Goal: Task Accomplishment & Management: Use online tool/utility

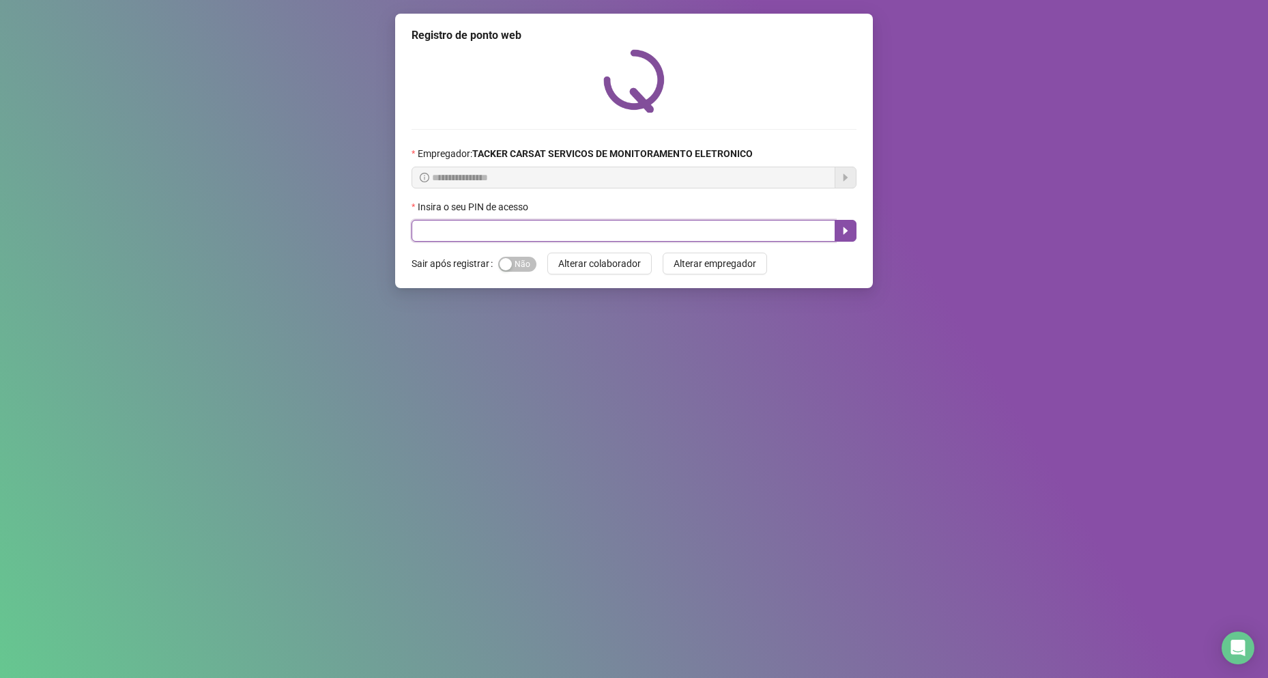
click at [689, 225] on input "text" at bounding box center [624, 231] width 424 height 22
type input "*****"
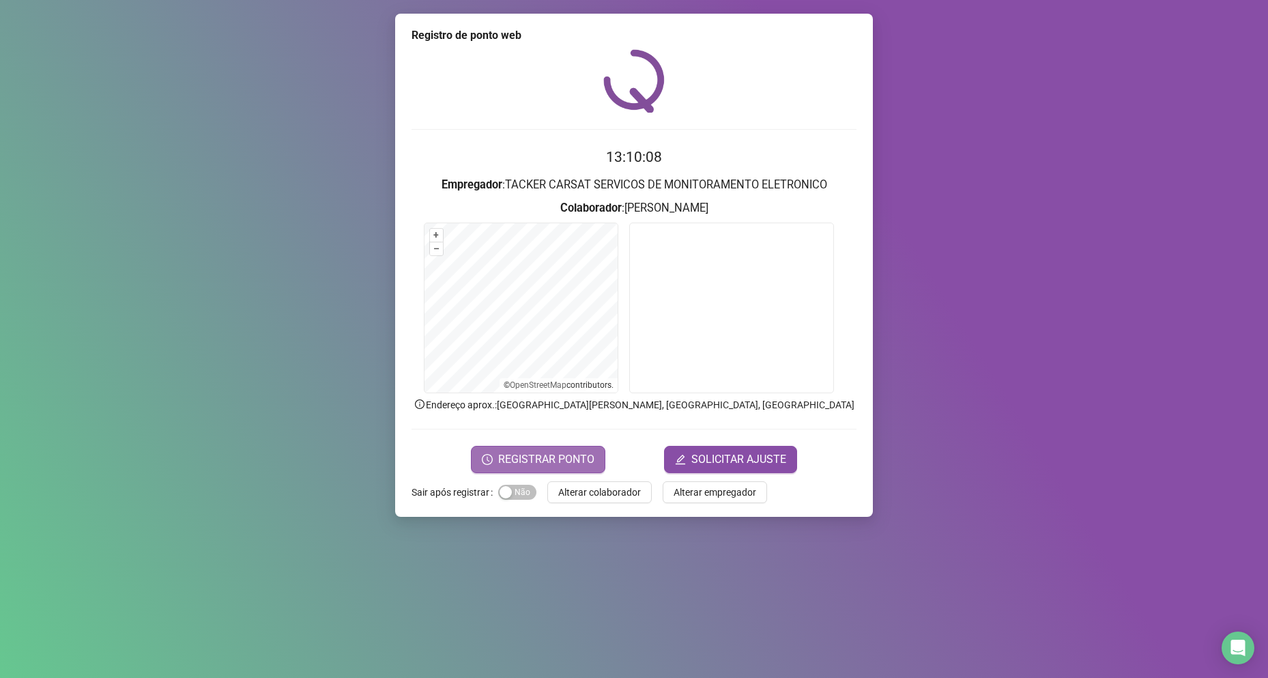
click at [571, 453] on span "REGISTRAR PONTO" at bounding box center [546, 459] width 96 height 16
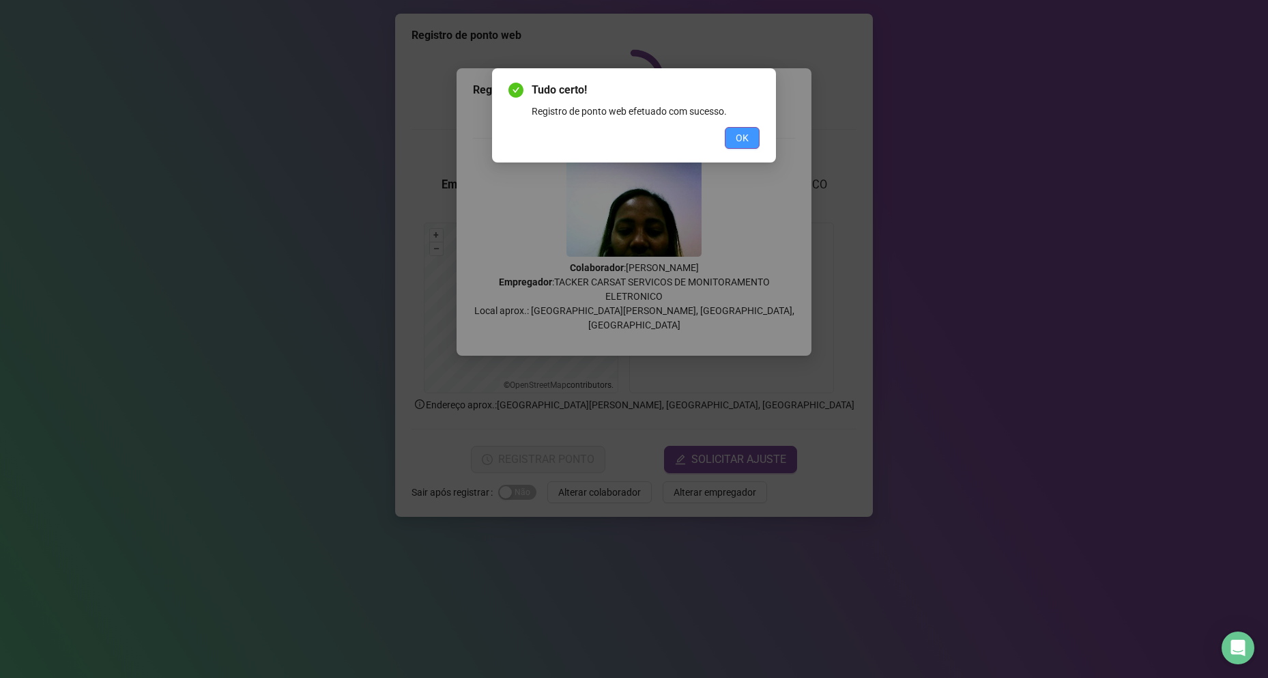
click at [740, 132] on span "OK" at bounding box center [742, 137] width 13 height 15
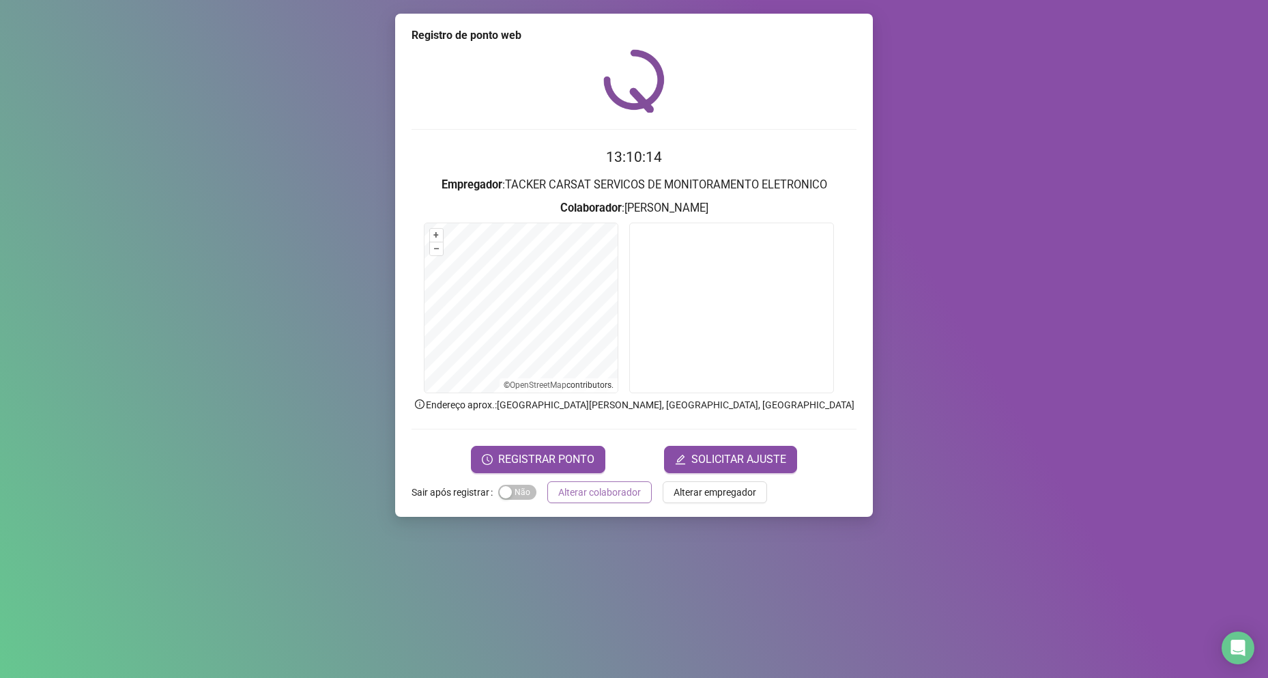
click at [604, 495] on span "Alterar colaborador" at bounding box center [599, 492] width 83 height 15
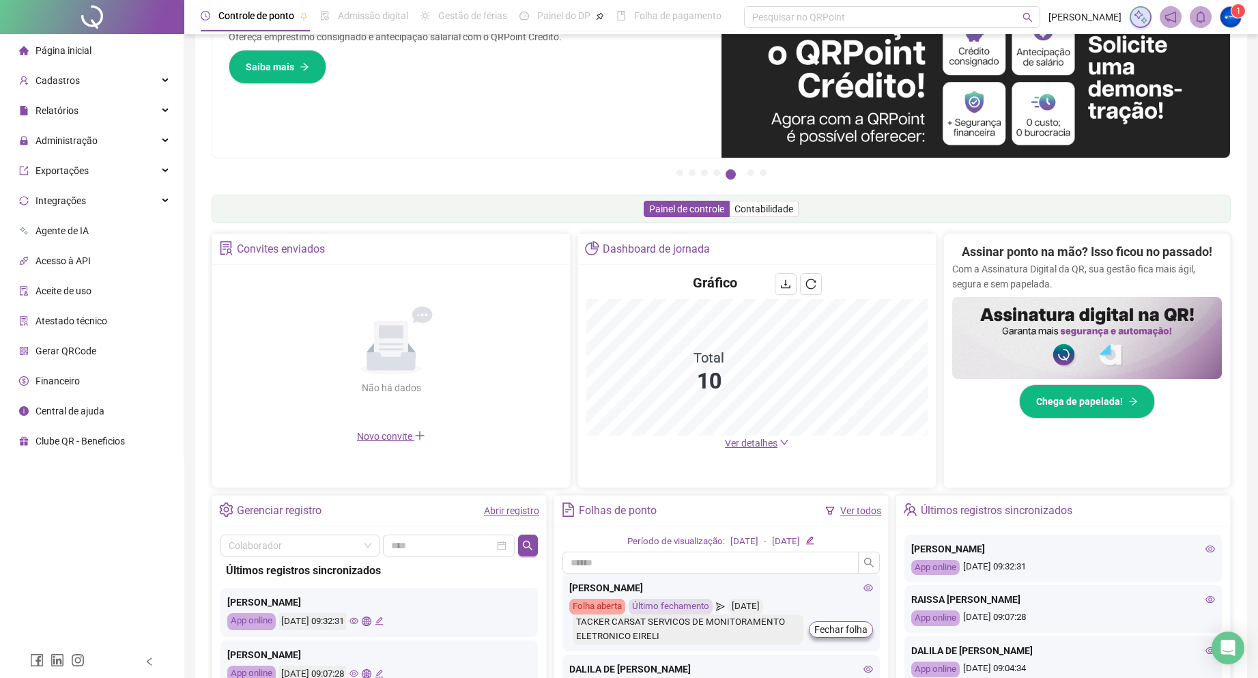
scroll to position [68, 0]
